Goal: Task Accomplishment & Management: Use online tool/utility

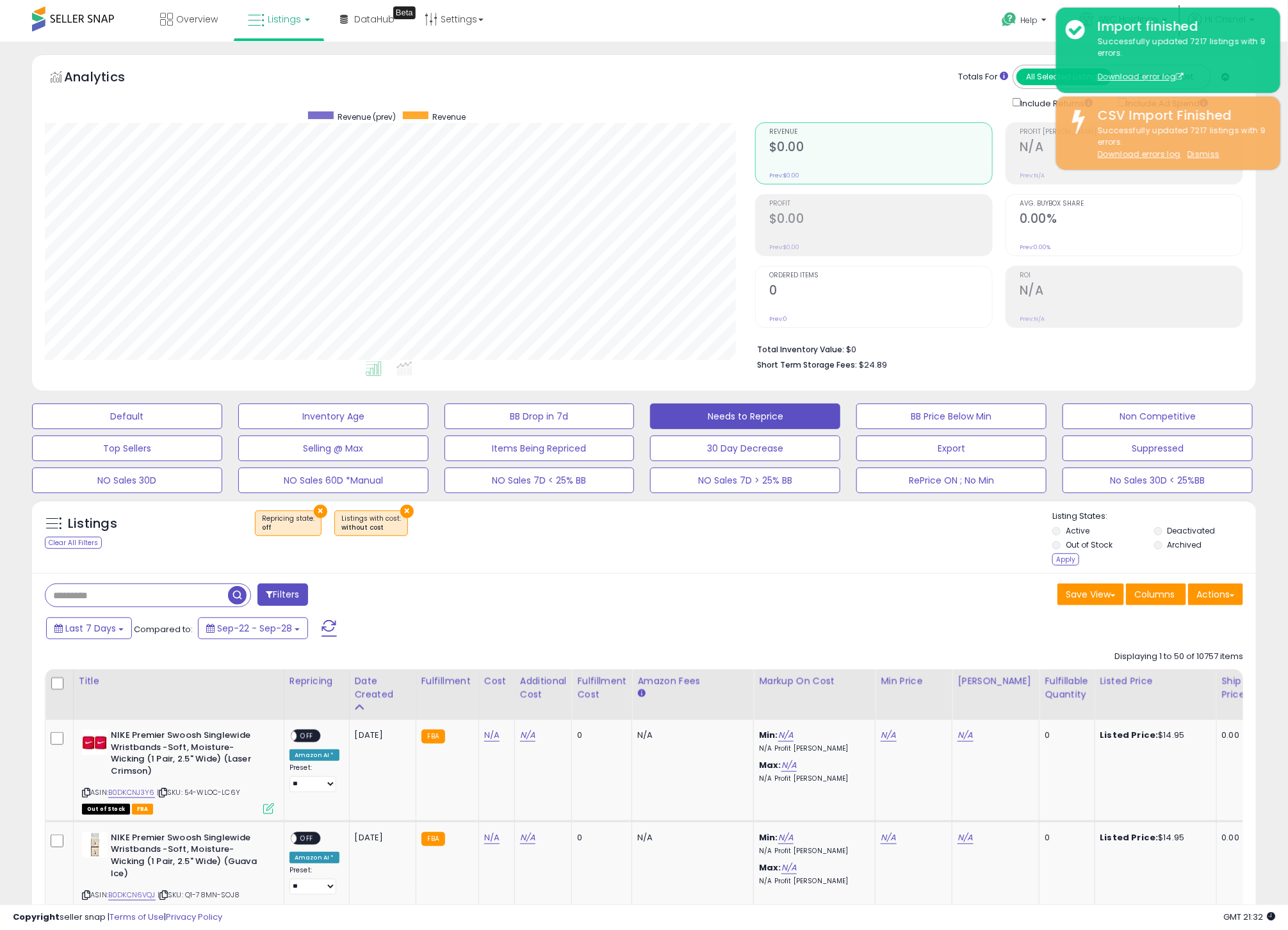
scroll to position [0, 5]
click at [860, 565] on div "Listings Clear All Filters × Repricing state : off" at bounding box center [644, 539] width 1224 height 59
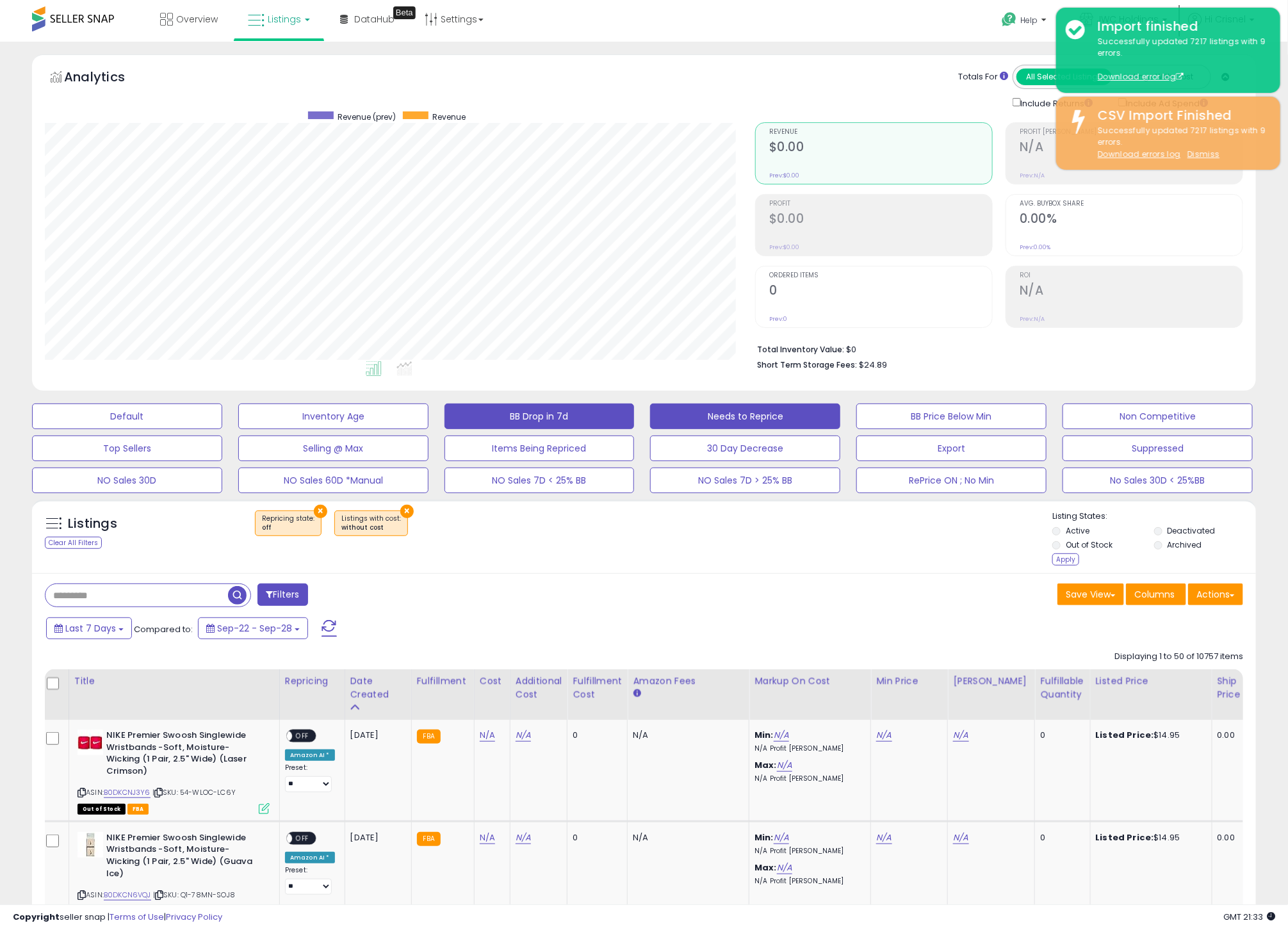
click at [547, 421] on button "BB Drop in 7d" at bounding box center [540, 416] width 190 height 26
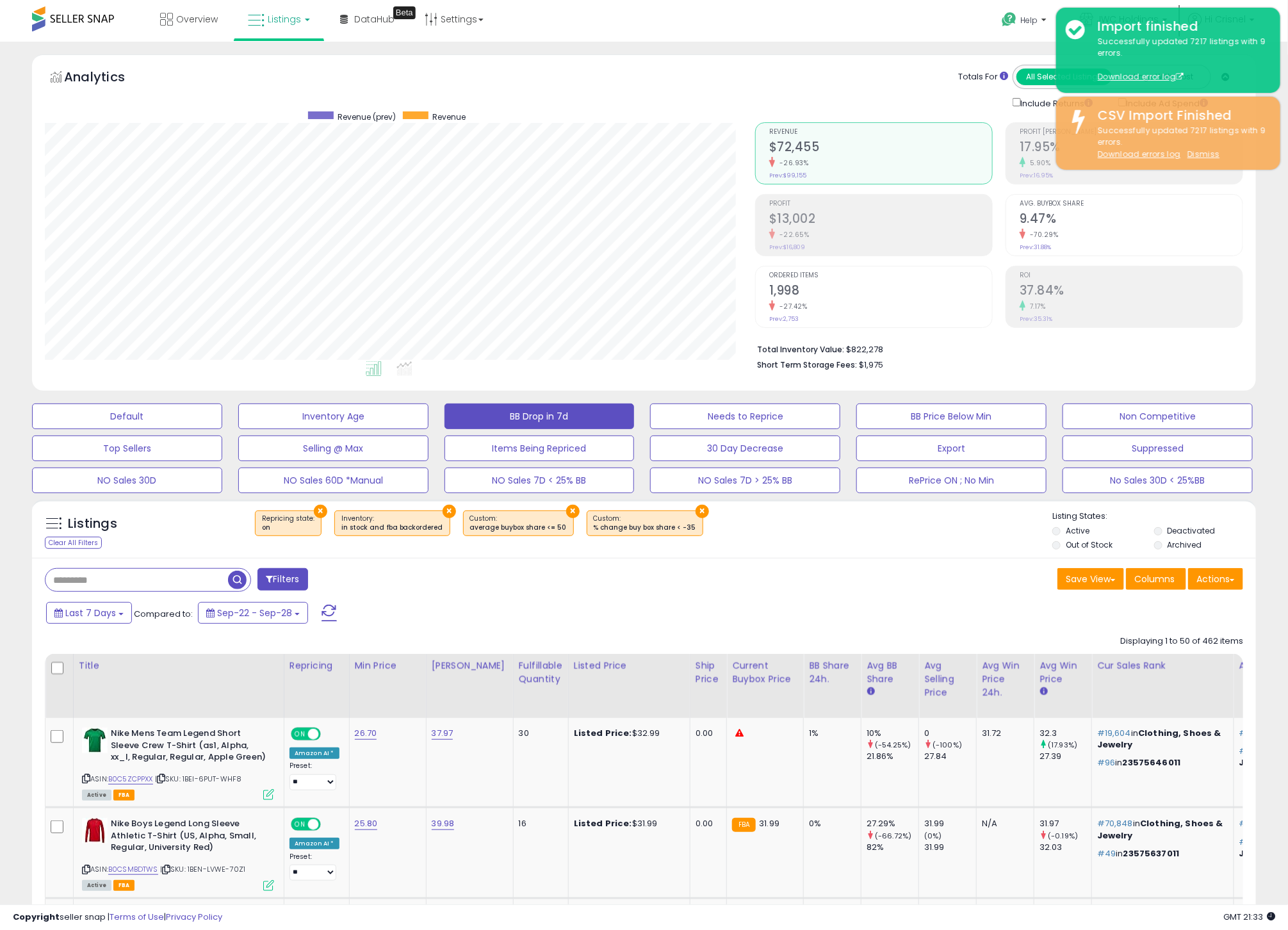
scroll to position [263, 710]
click at [784, 579] on div "Save View Save As New View Columns Actions [GEOGRAPHIC_DATA]" at bounding box center [948, 580] width 609 height 25
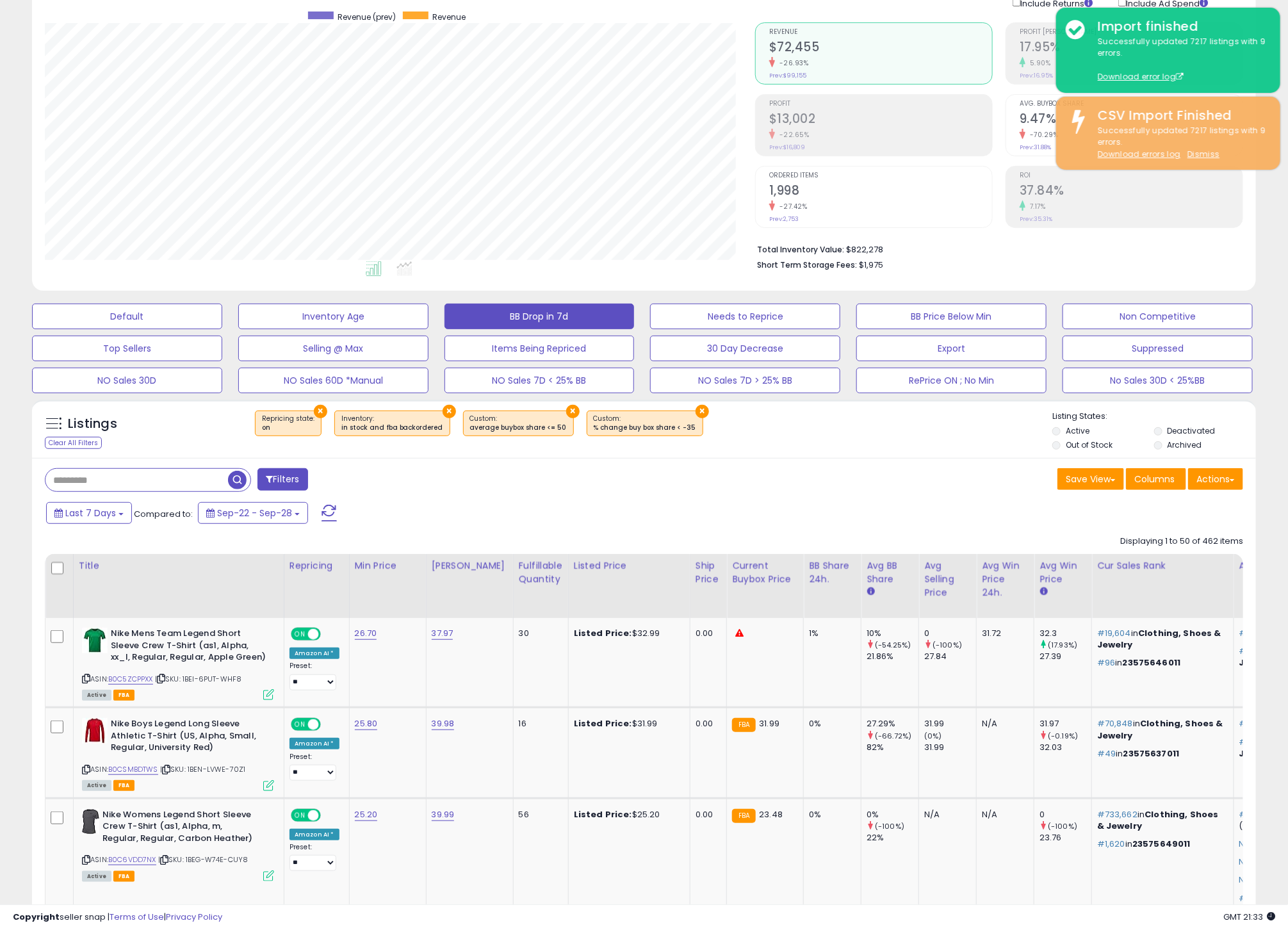
scroll to position [102, 0]
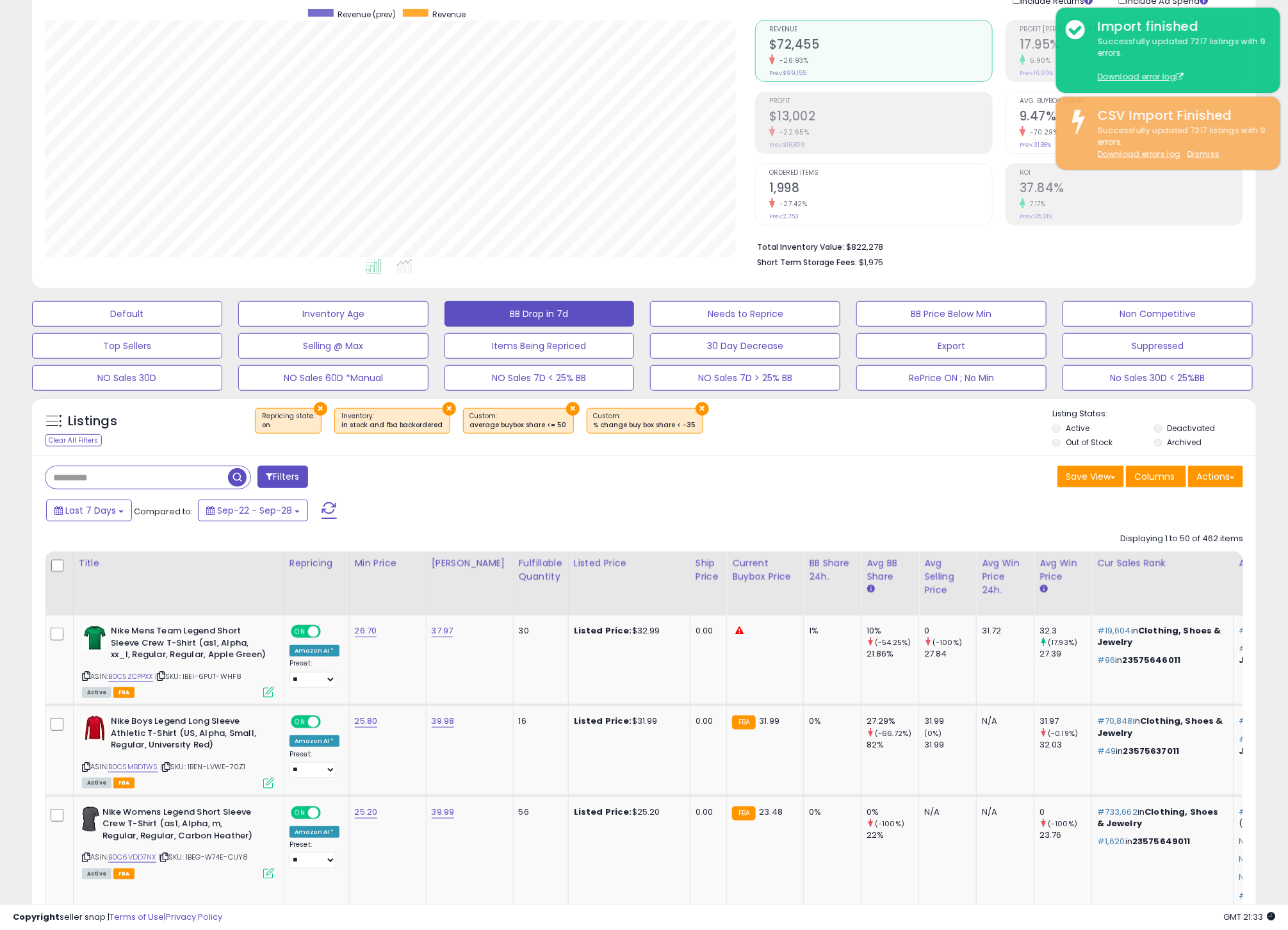
click at [784, 579] on div "Current Buybox Price" at bounding box center [766, 570] width 66 height 27
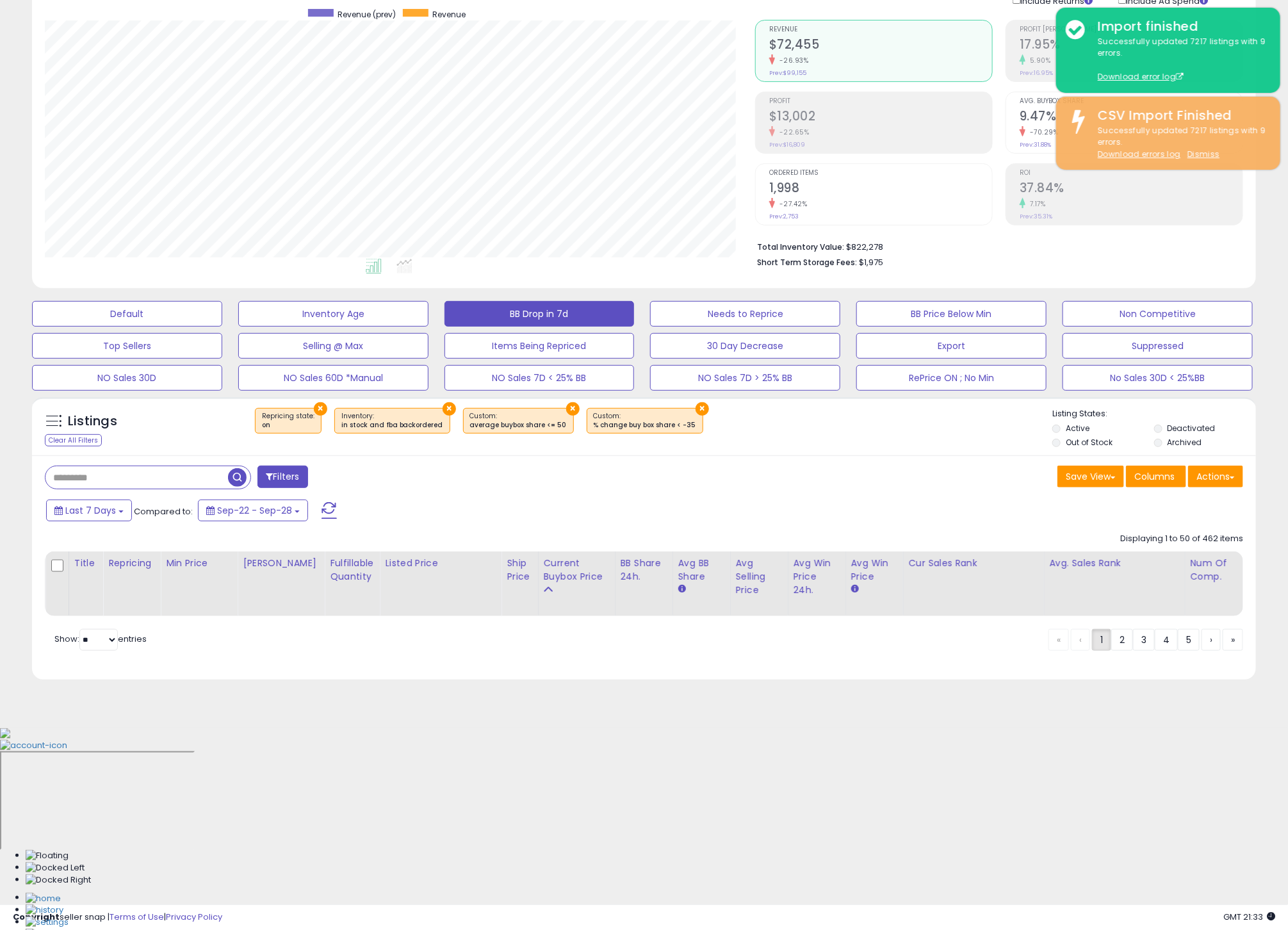
scroll to position [0, 0]
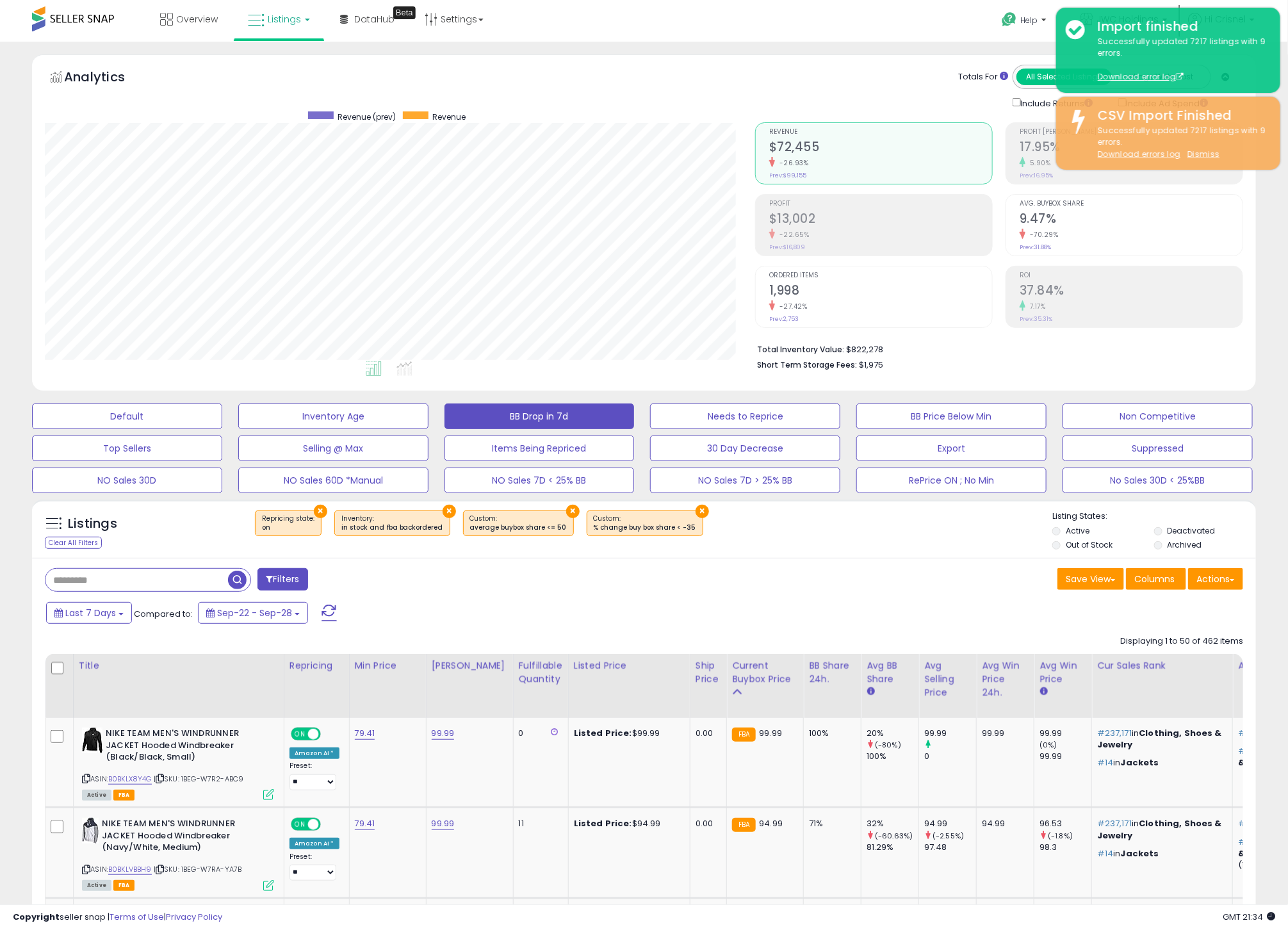
click at [784, 579] on div "Save View Save As New View Update Current View Columns Actions Import Import Wa…" at bounding box center [948, 580] width 609 height 25
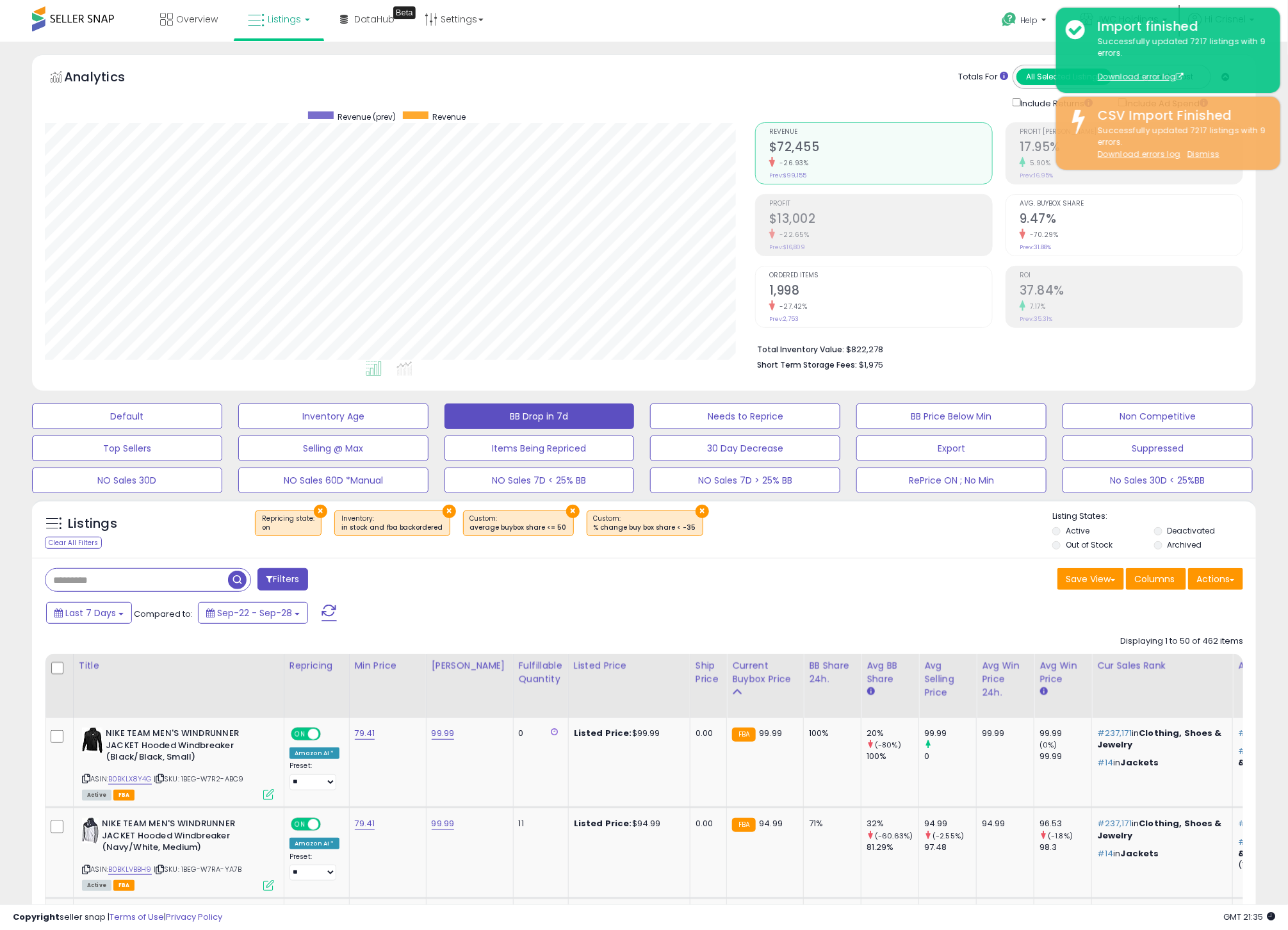
click at [784, 579] on div "Save View Save As New View Update Current View Columns Actions Import Import Wa…" at bounding box center [948, 580] width 609 height 25
click at [784, 579] on div "Save View Save As New View Update Current View Columns Actions Import Import Wa…" at bounding box center [948, 579] width 609 height 25
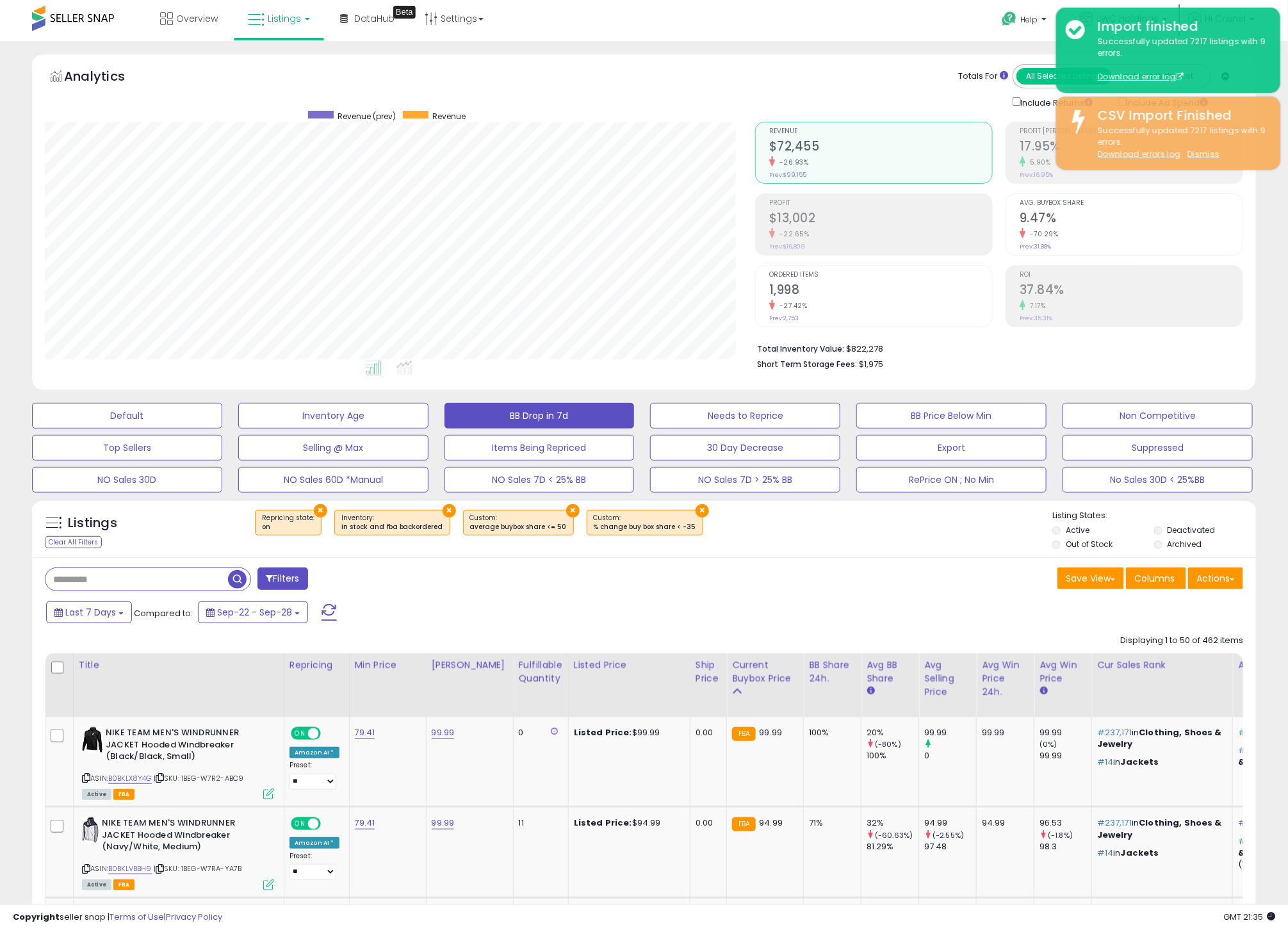
click at [627, 500] on div "Listings Clear All Filters × Repricing state : on × × ×" at bounding box center [644, 528] width 1224 height 59
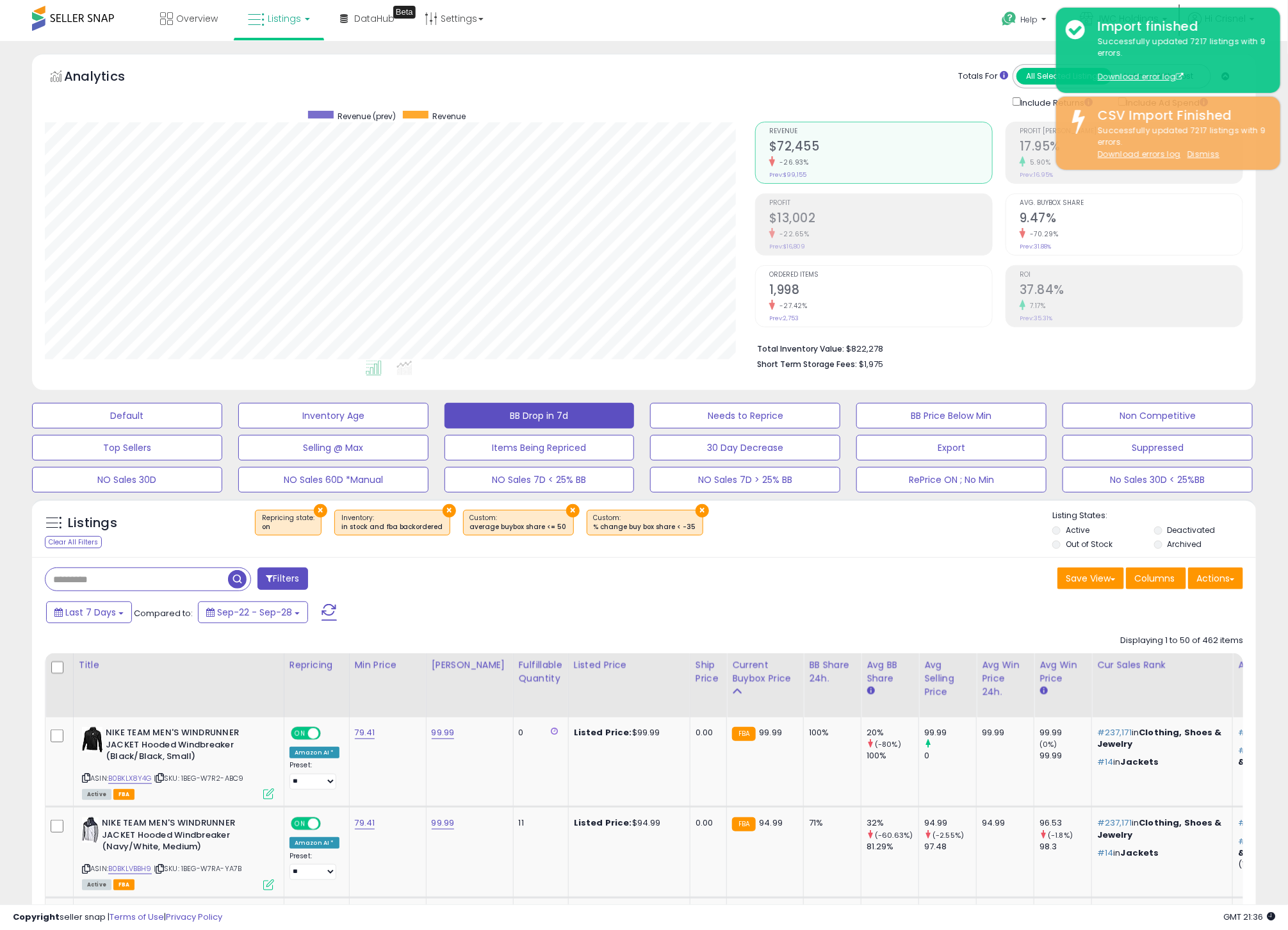
click at [901, 606] on div "Last 7 Days Compared to: Sep-22 - Sep-28" at bounding box center [492, 614] width 899 height 29
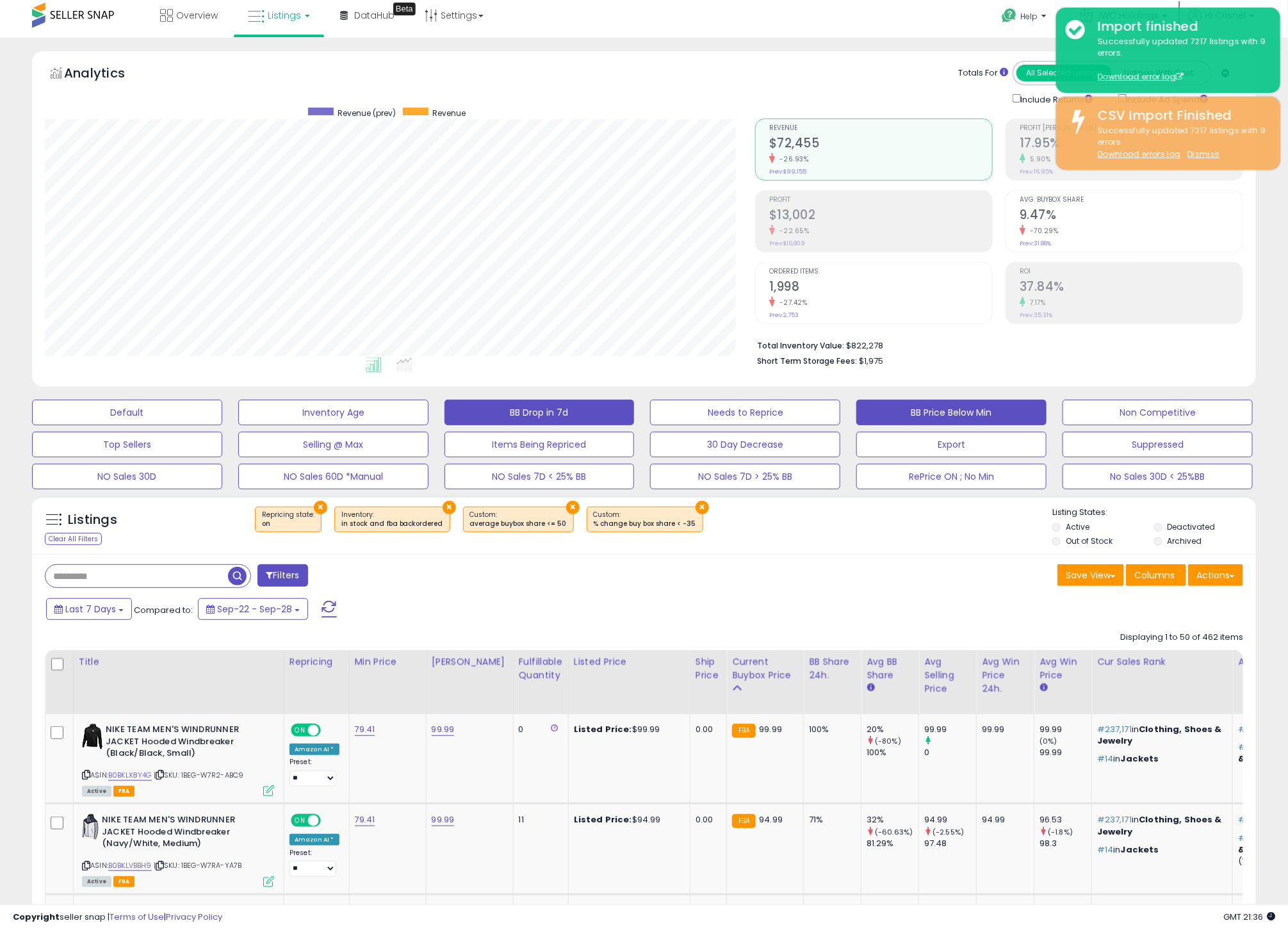
scroll to position [7, 0]
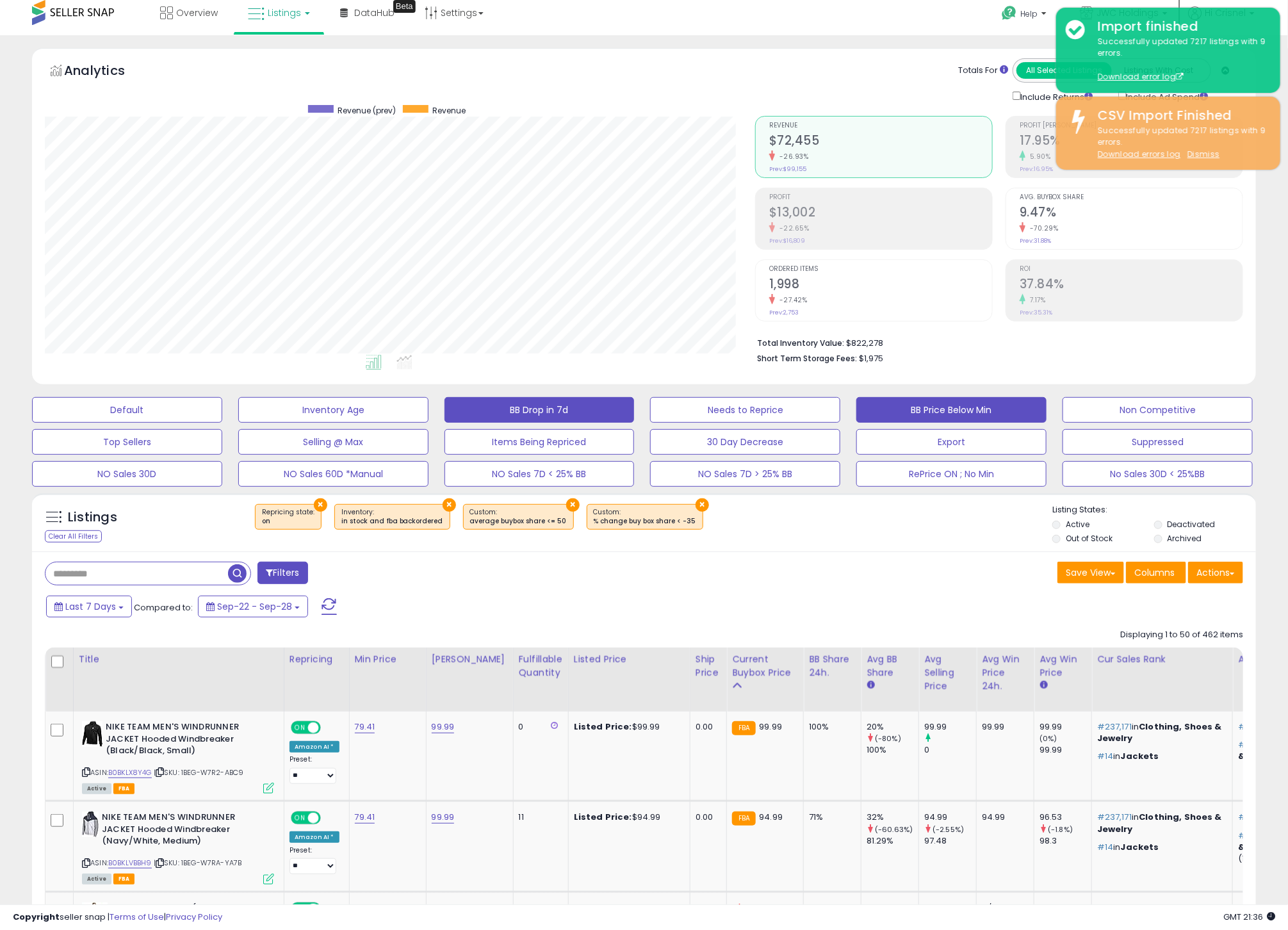
click at [893, 405] on button "BB Price Below Min" at bounding box center [952, 410] width 190 height 26
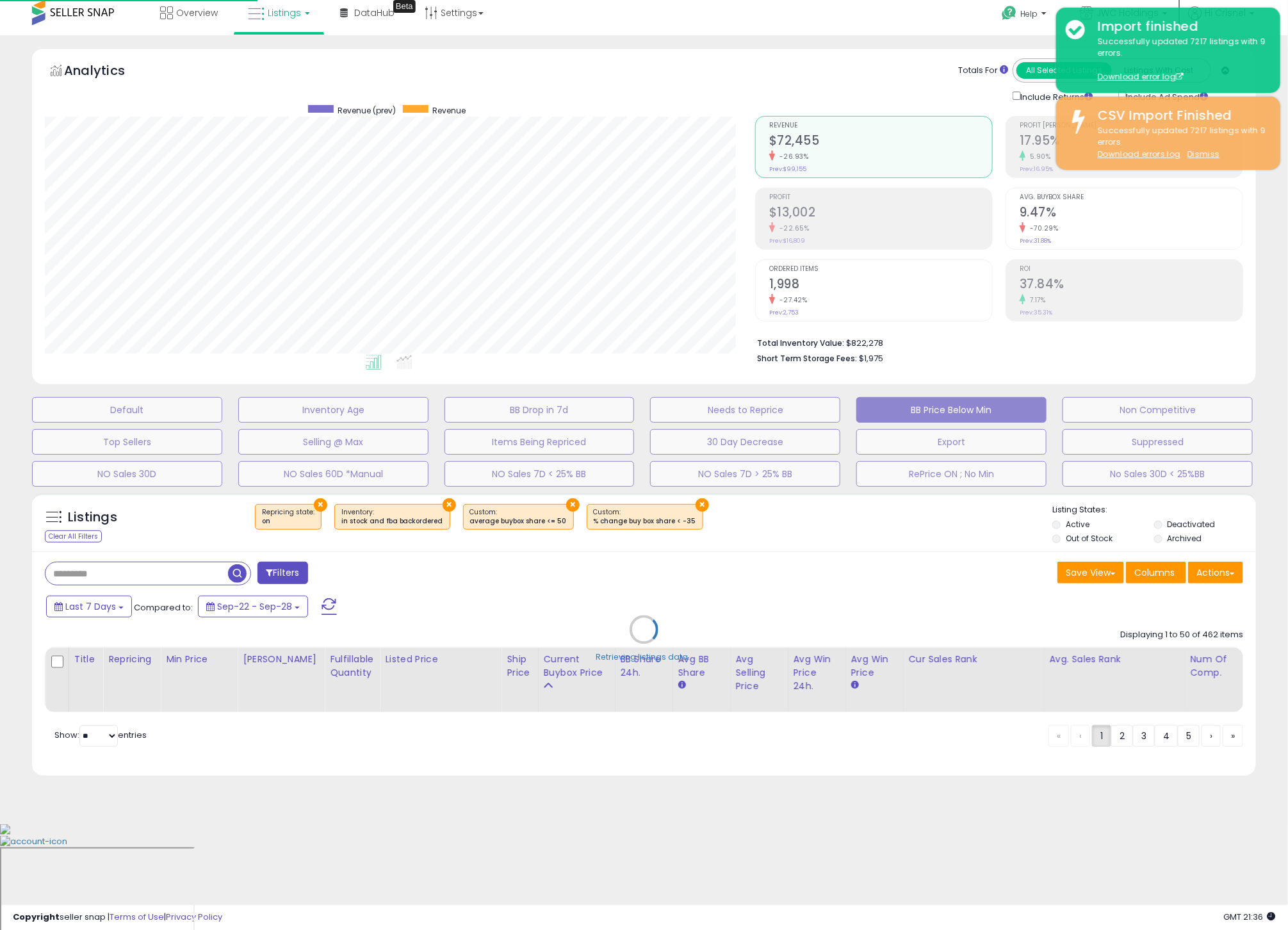
scroll to position [0, 0]
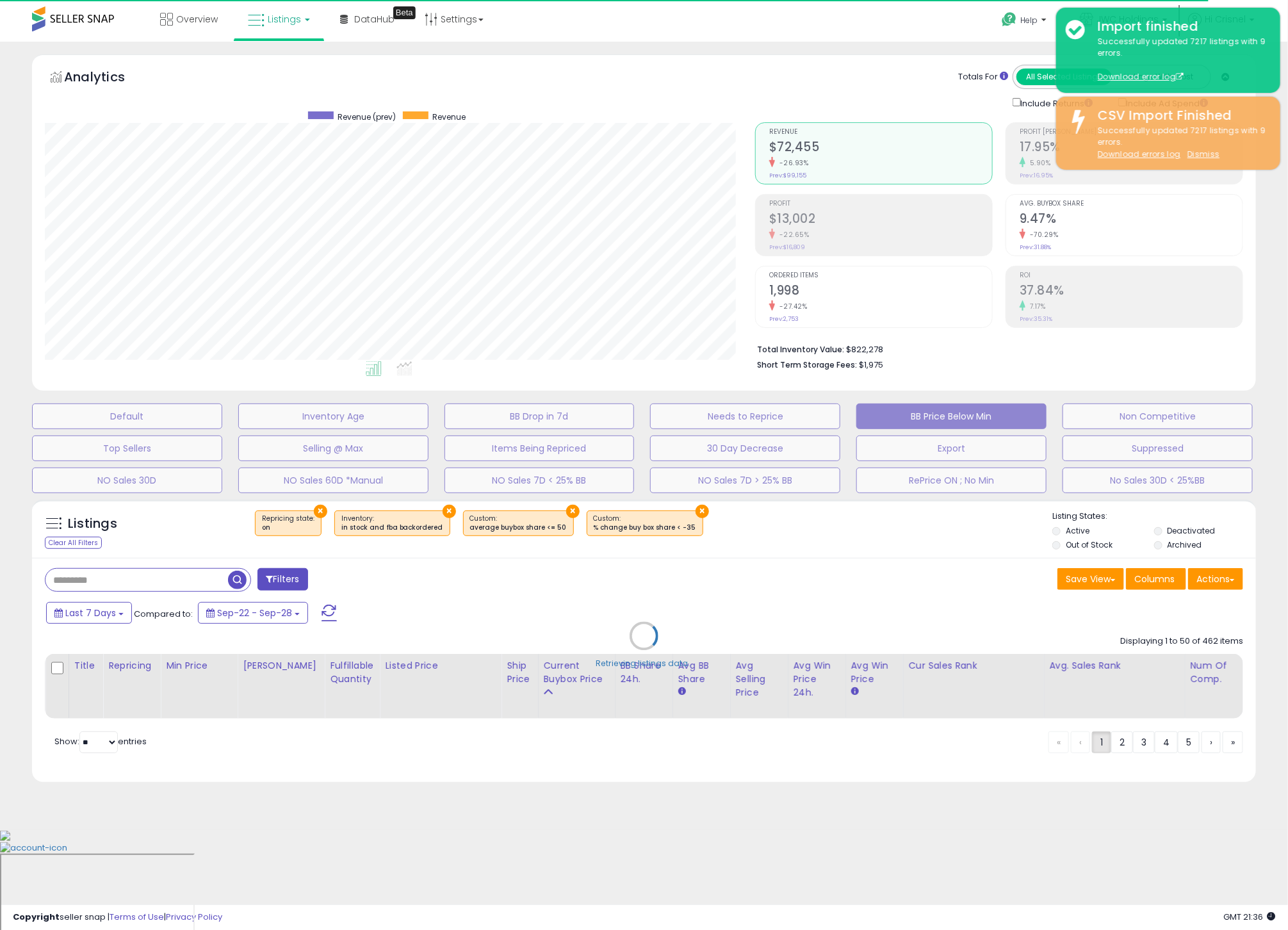
select select "**"
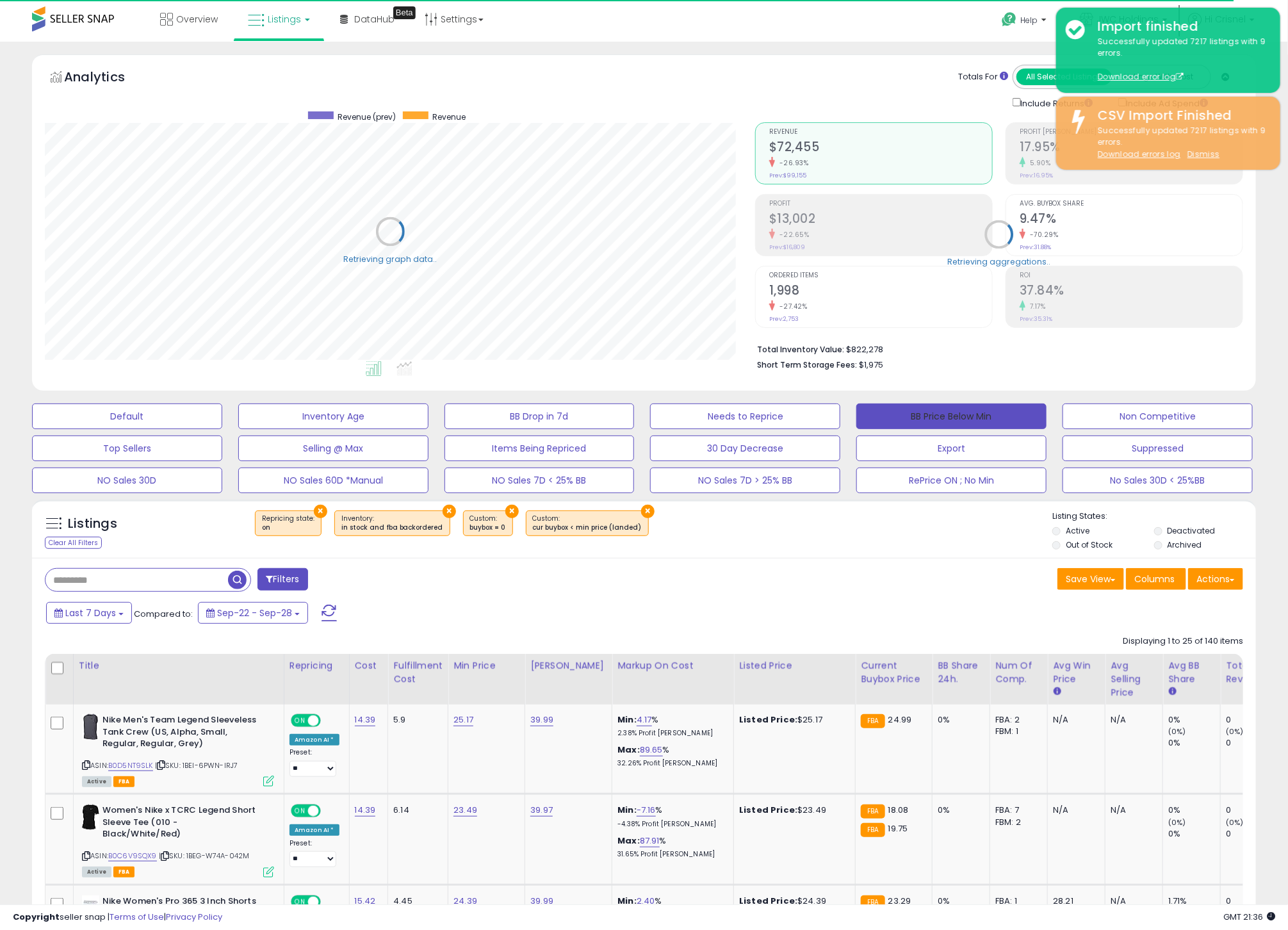
click at [893, 405] on button "BB Price Below Min" at bounding box center [952, 416] width 190 height 26
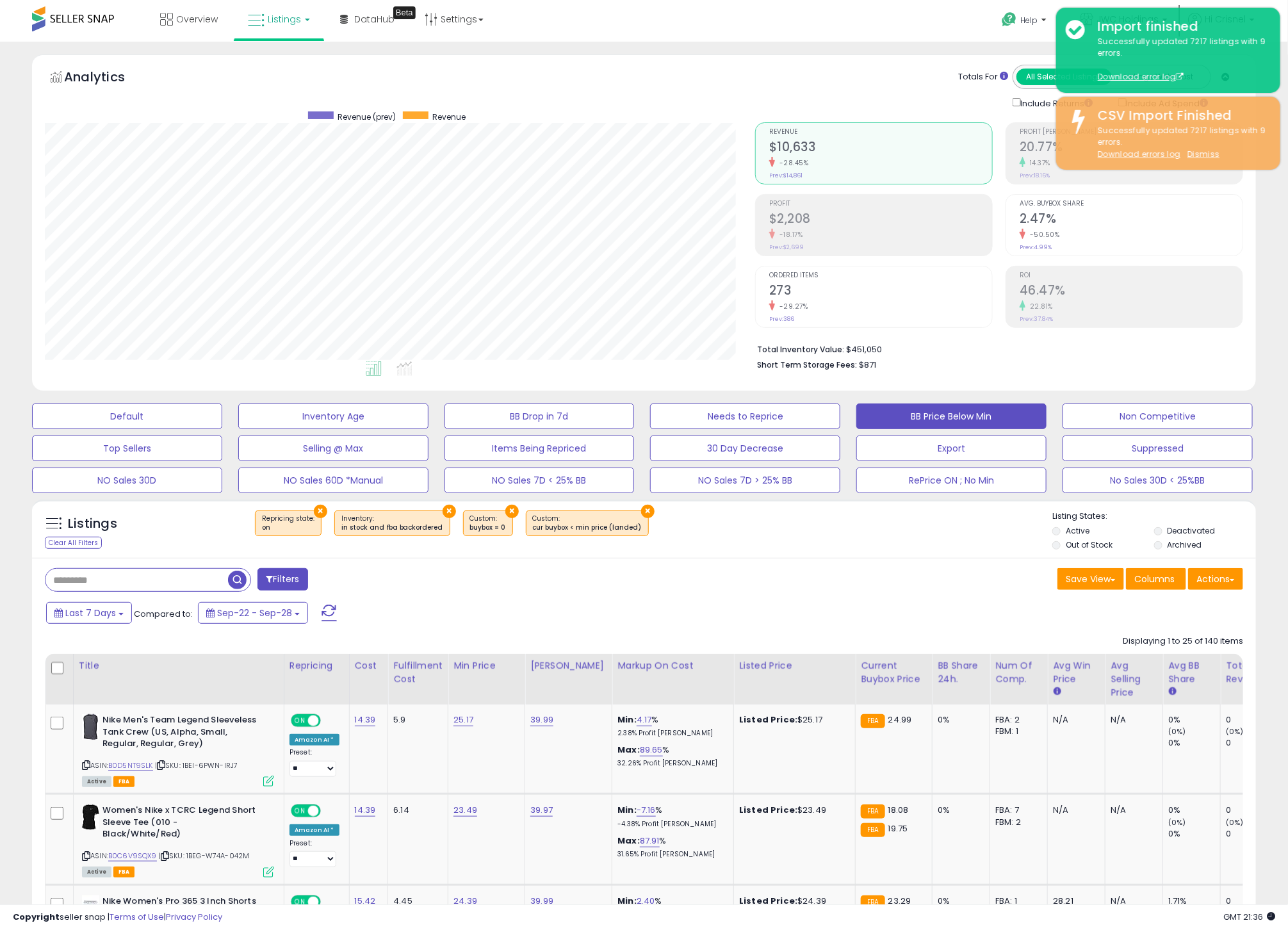
scroll to position [263, 710]
click at [893, 405] on button "BB Price Below Min" at bounding box center [952, 416] width 190 height 26
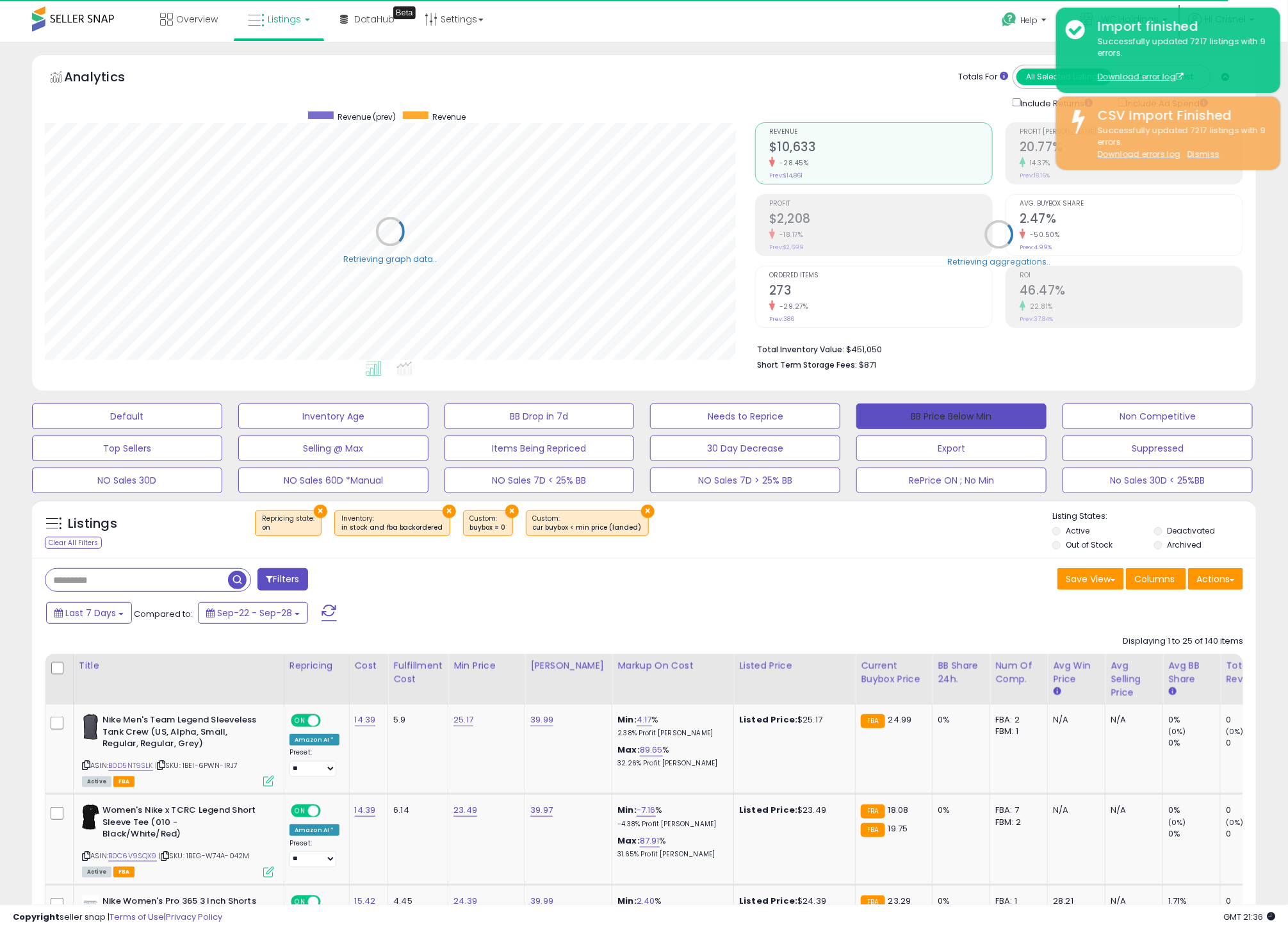
click at [893, 405] on button "BB Price Below Min" at bounding box center [952, 416] width 190 height 26
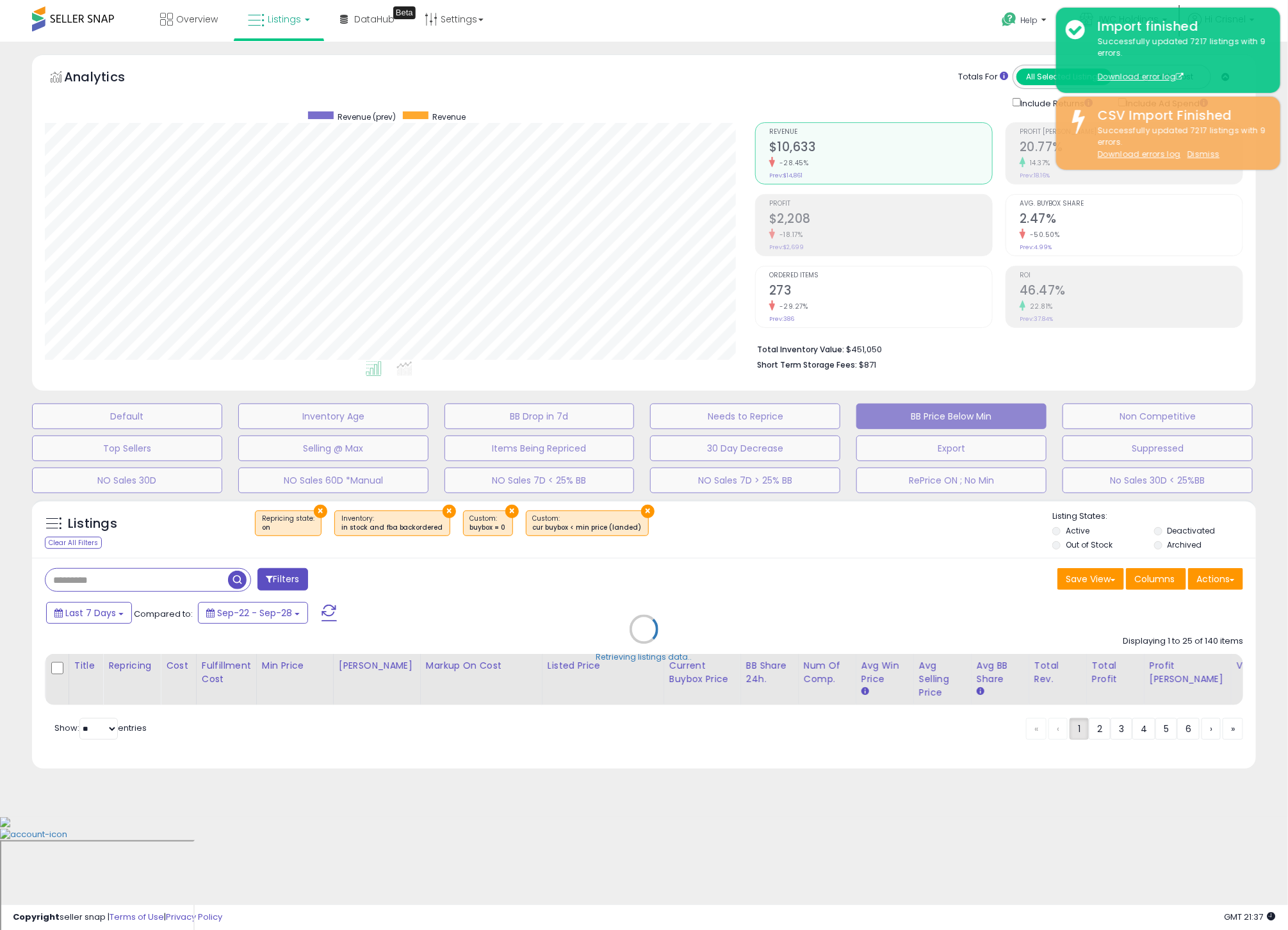
click at [893, 405] on button "BB Price Below Min" at bounding box center [952, 416] width 190 height 26
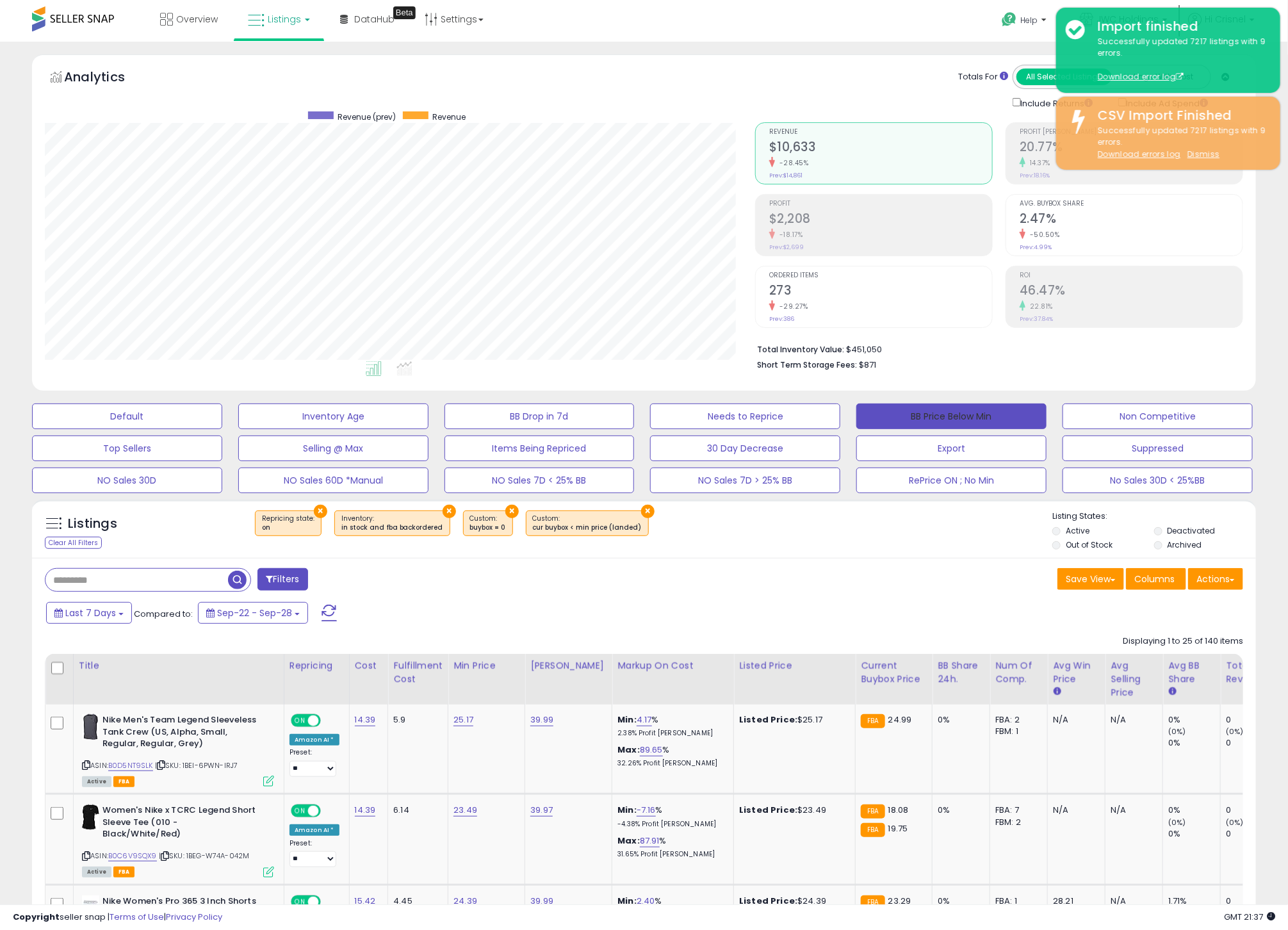
click at [893, 405] on button "BB Price Below Min" at bounding box center [952, 416] width 190 height 26
click at [869, 546] on div "× Repricing state : on × Inventory × ×" at bounding box center [646, 528] width 815 height 36
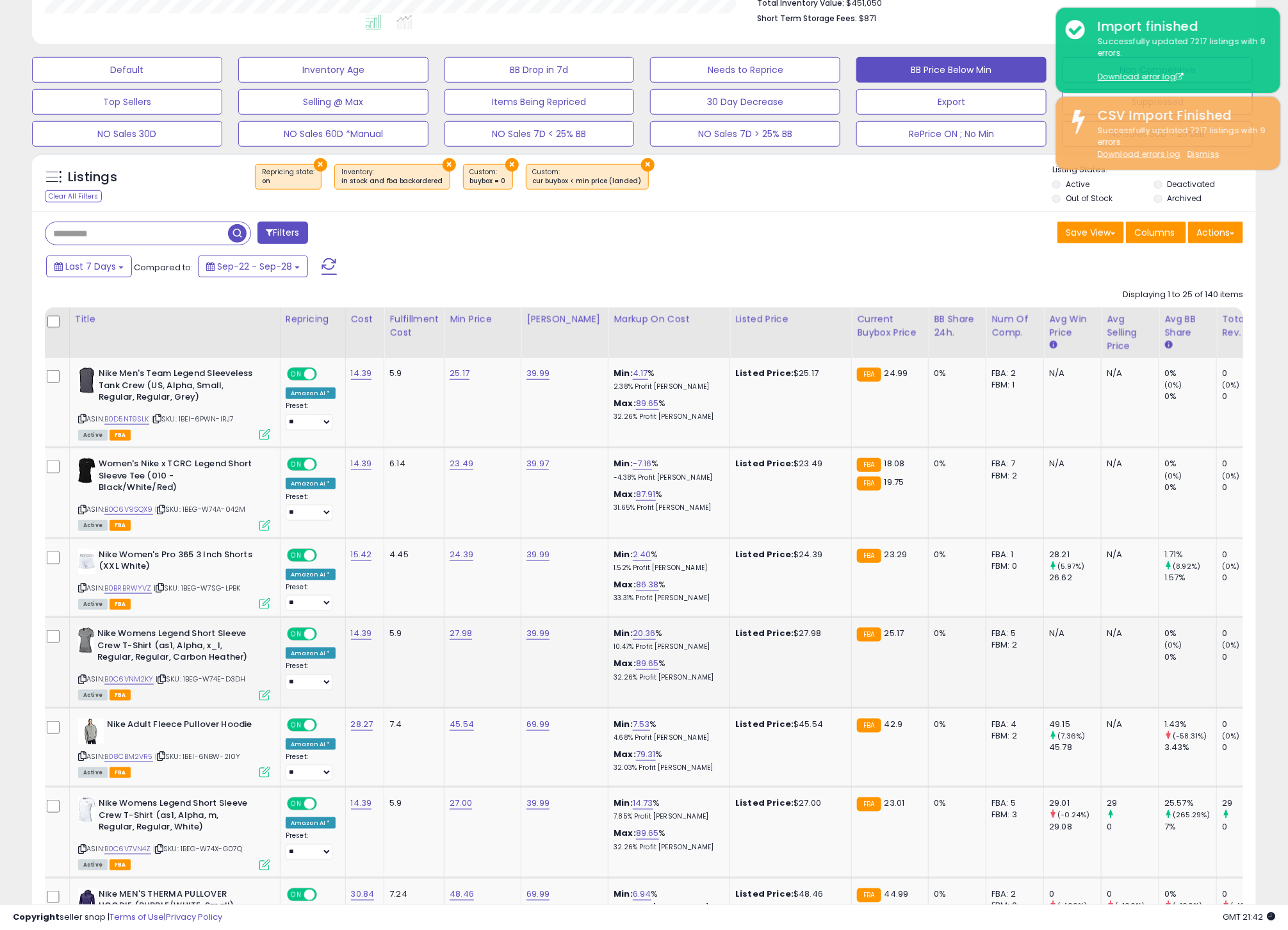
scroll to position [352, 0]
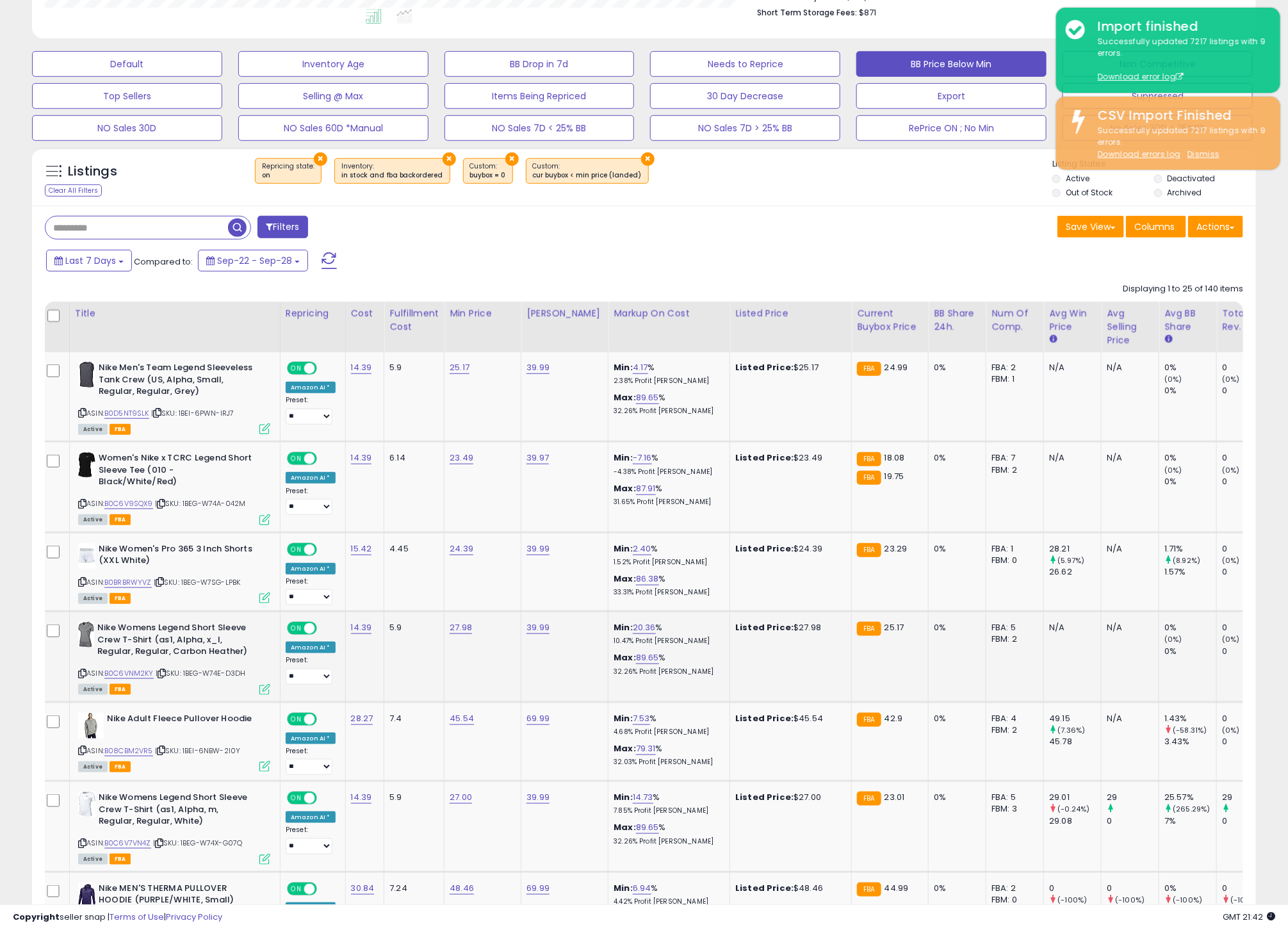
click at [741, 646] on td "Listed Price: $27.98" at bounding box center [791, 657] width 122 height 90
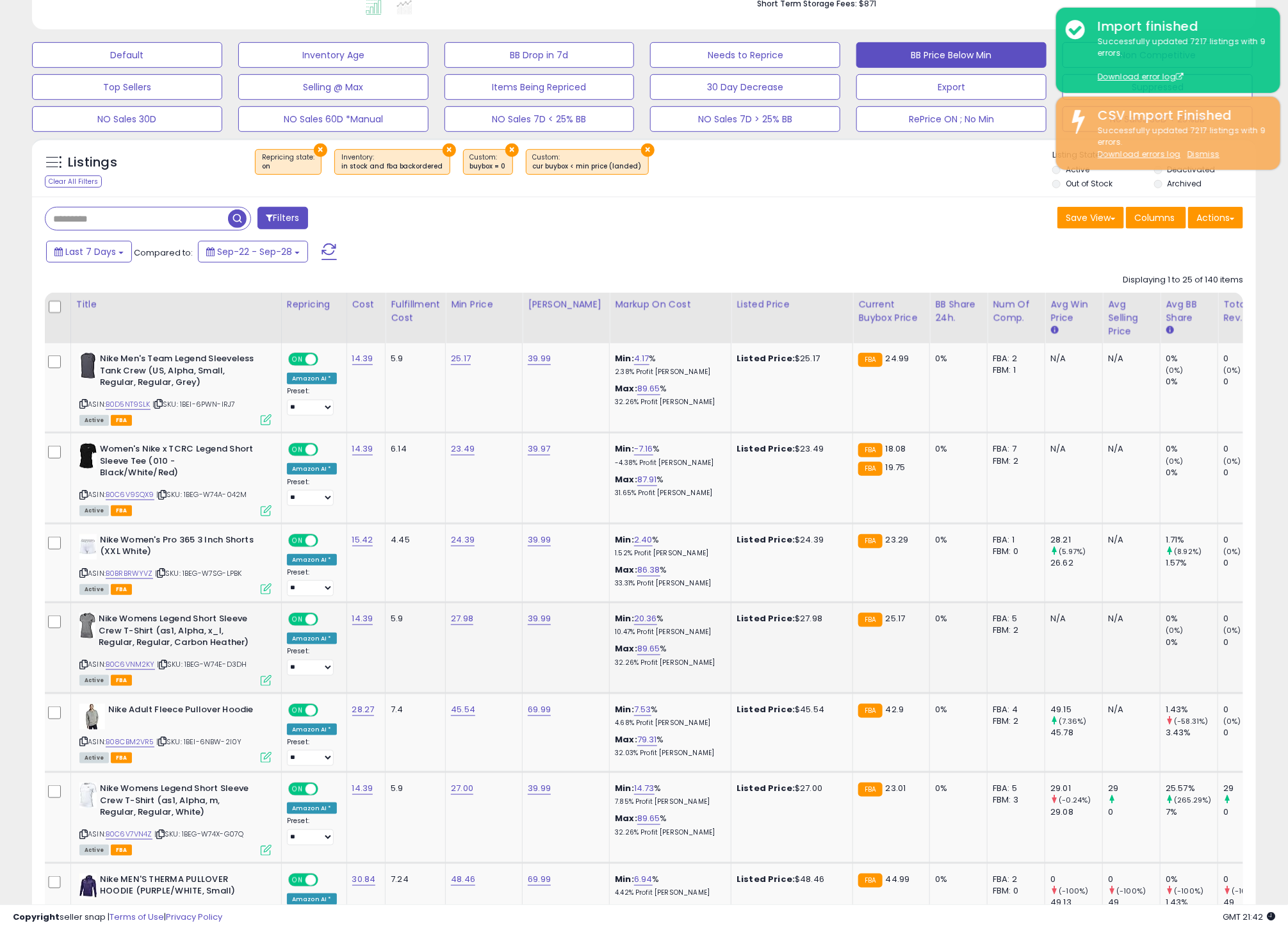
click at [741, 646] on td "Listed Price: $27.98" at bounding box center [793, 648] width 122 height 90
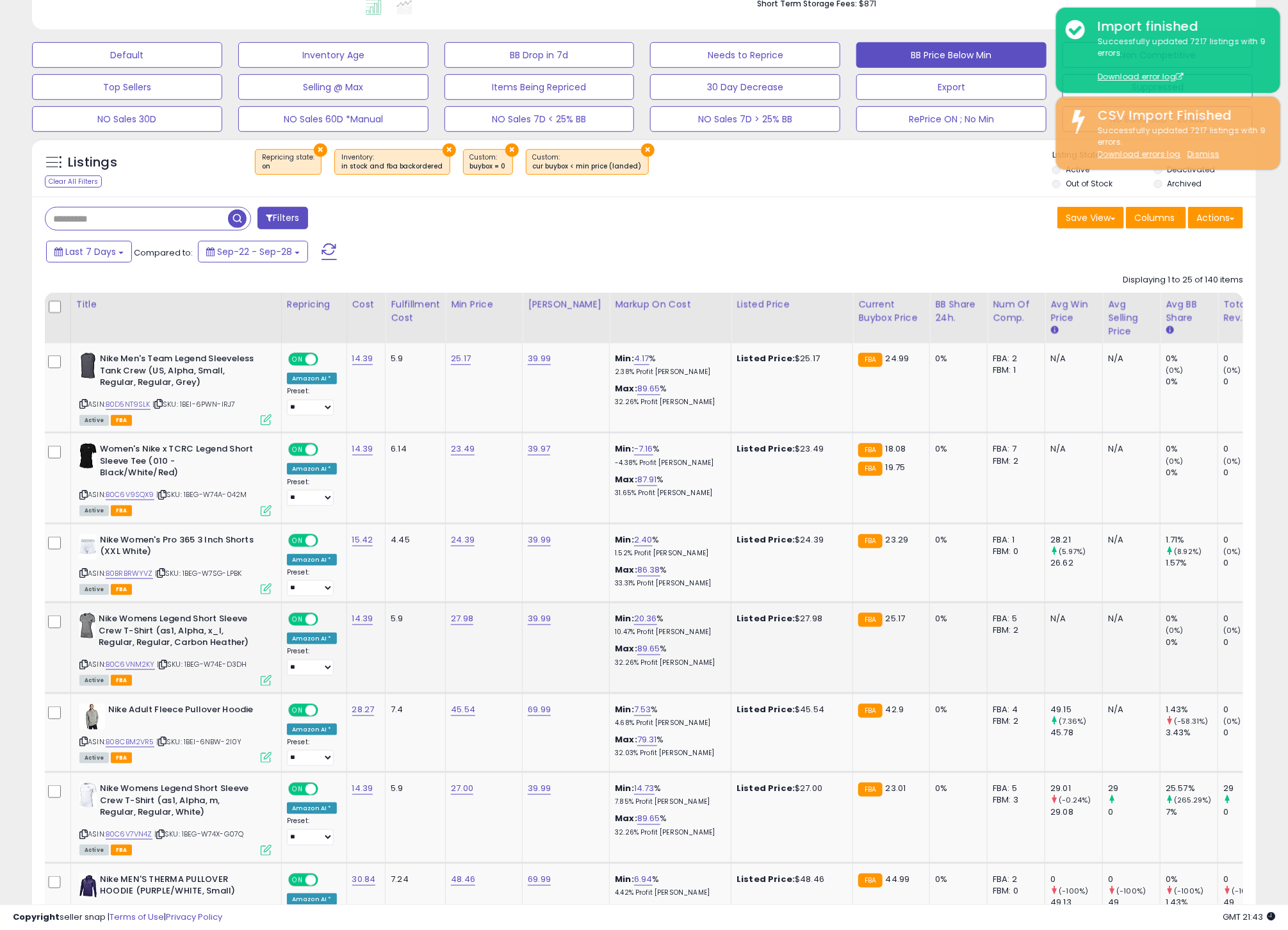
click at [741, 646] on td "Listed Price: $27.98" at bounding box center [793, 648] width 122 height 90
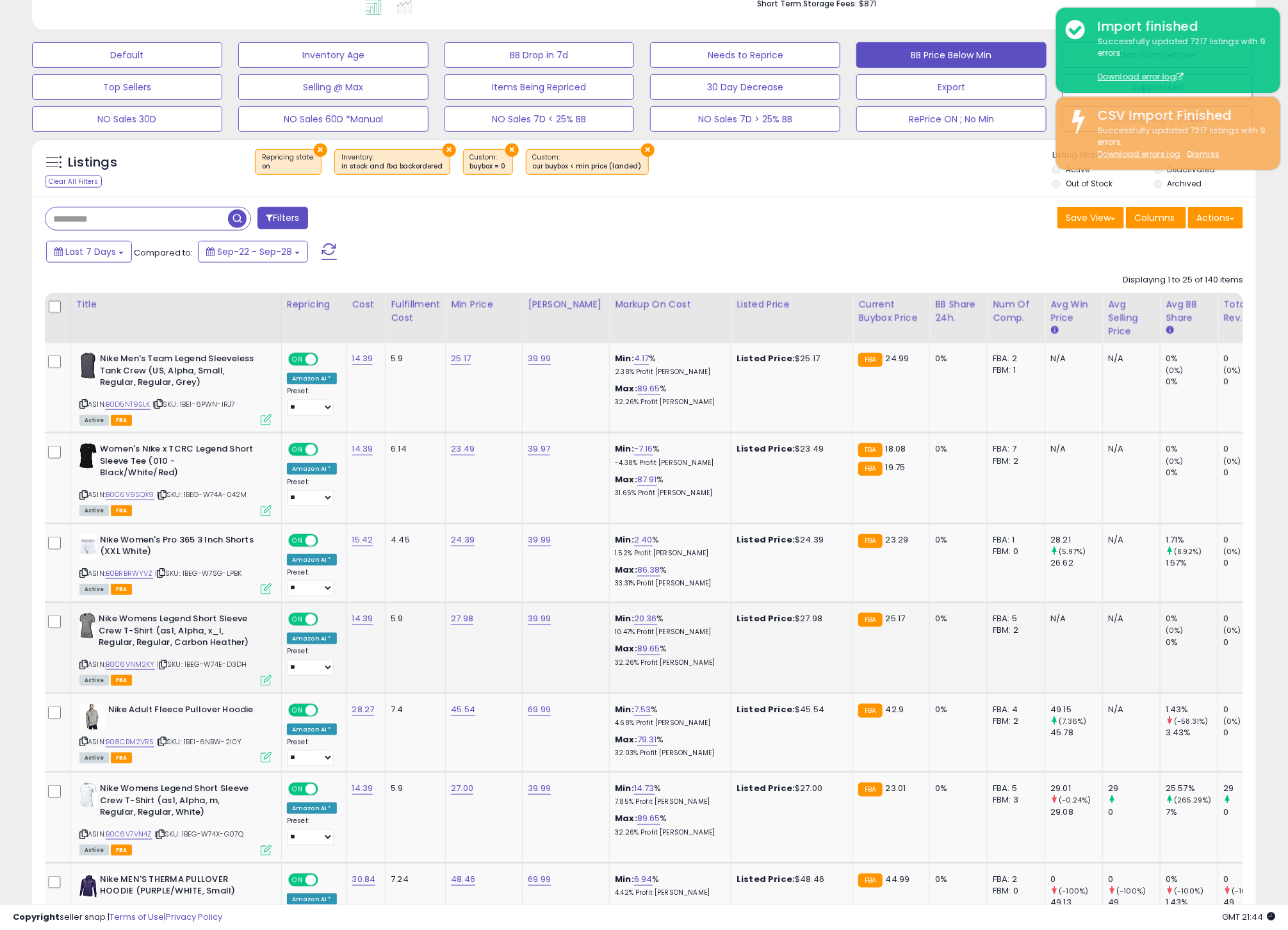
click at [741, 646] on td "Listed Price: $27.98" at bounding box center [793, 648] width 122 height 90
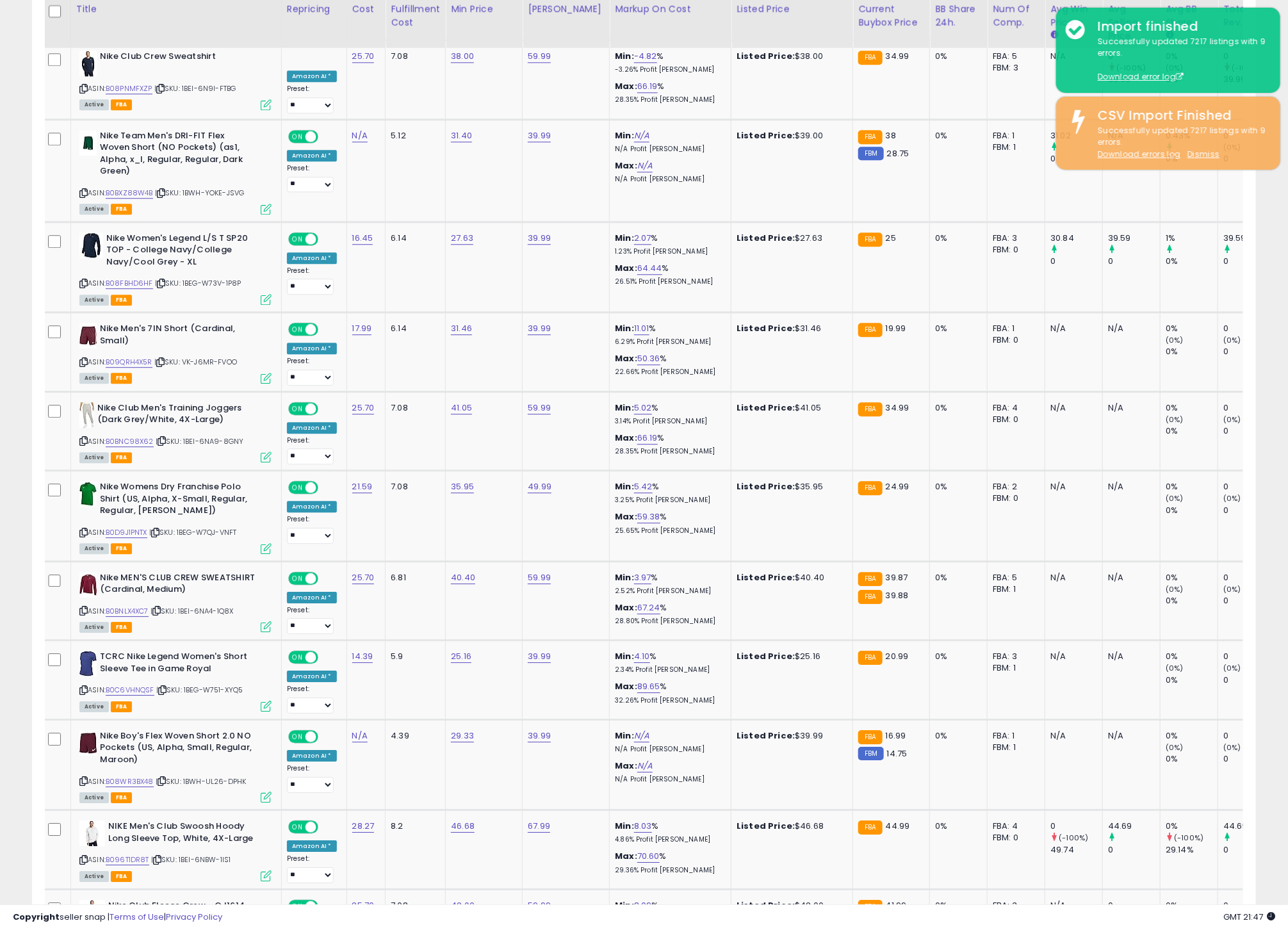
scroll to position [0, 0]
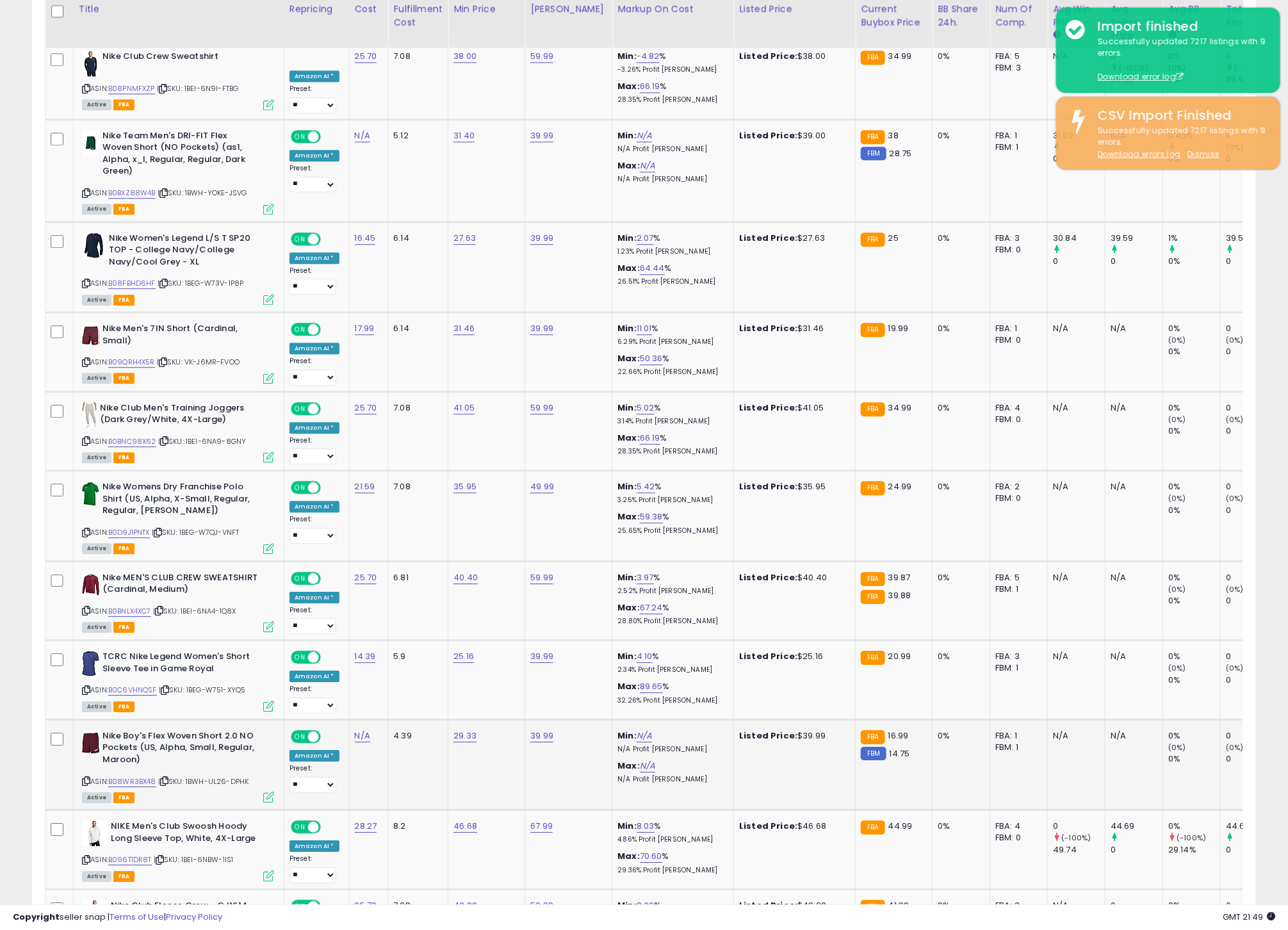
click at [776, 795] on td "Listed Price: $39.99" at bounding box center [795, 764] width 122 height 90
